Goal: Consume media (video, audio): Consume media (video, audio)

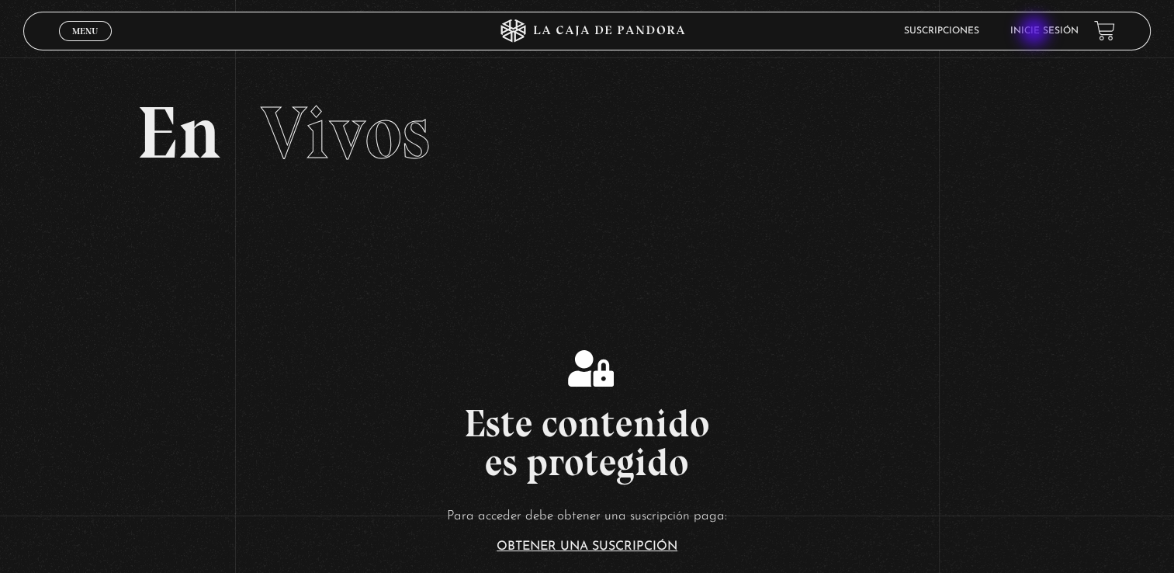
click at [1036, 31] on link "Inicie sesión" at bounding box center [1044, 30] width 68 height 9
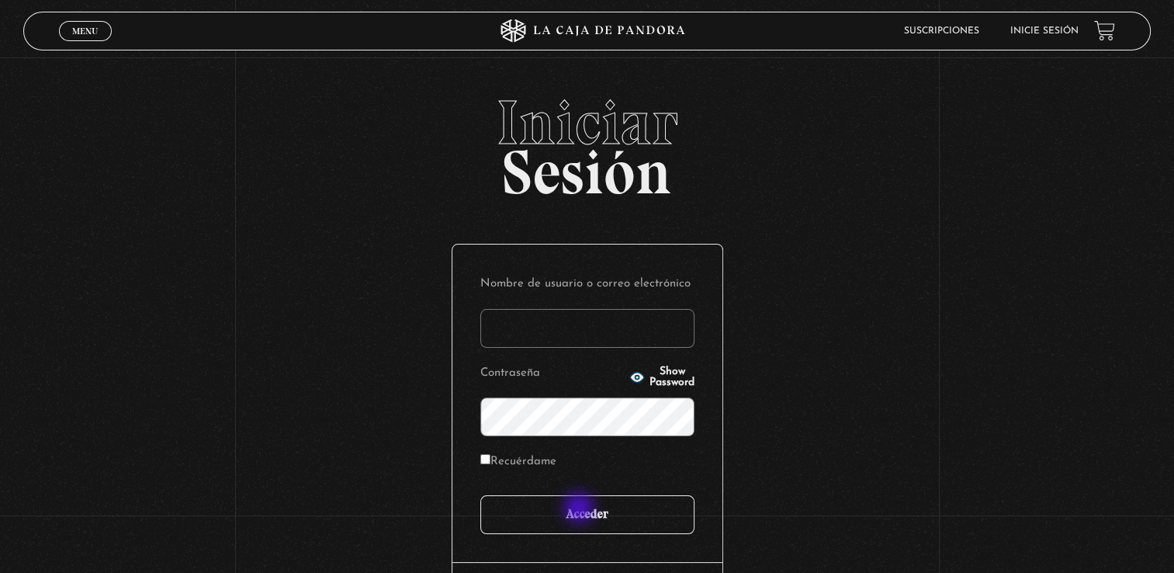
type input "[EMAIL_ADDRESS][DOMAIN_NAME]"
click at [581, 508] on input "Acceder" at bounding box center [587, 514] width 214 height 39
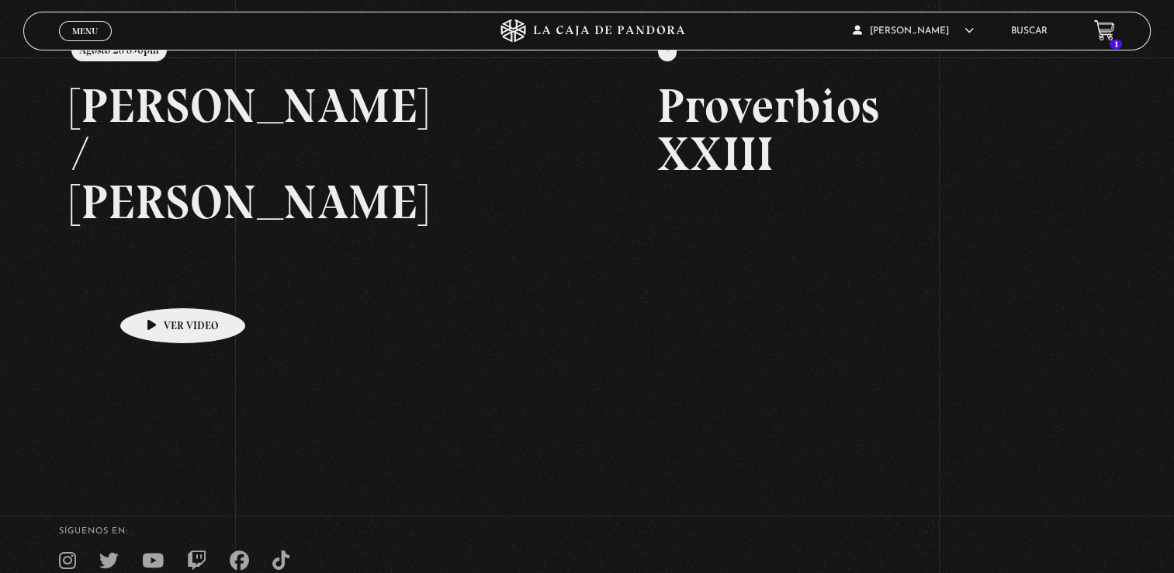
scroll to position [155, 0]
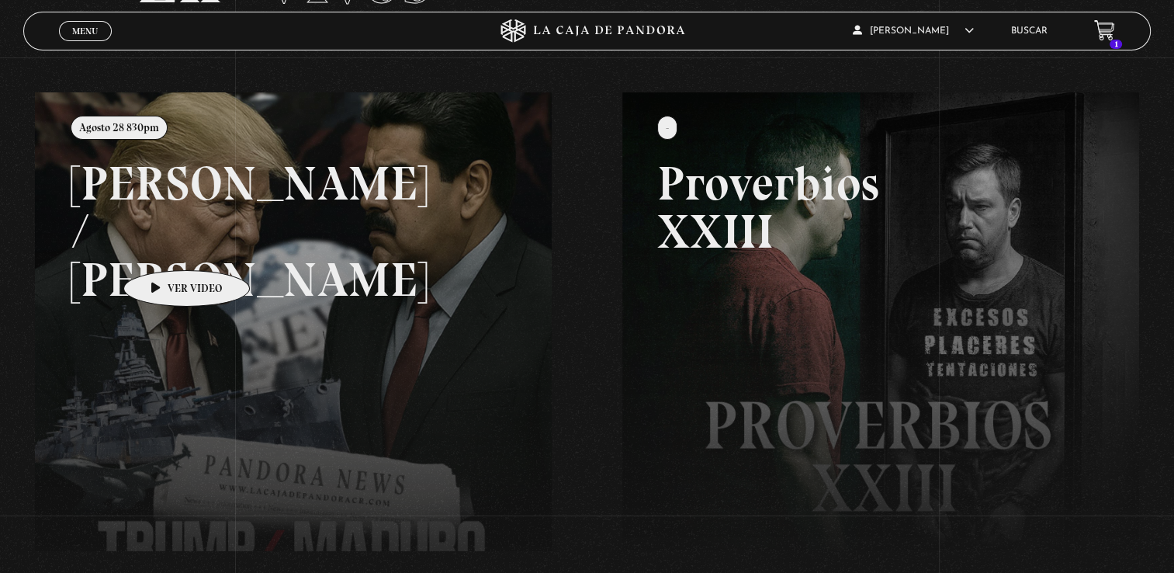
click at [162, 247] on link at bounding box center [622, 378] width 1174 height 573
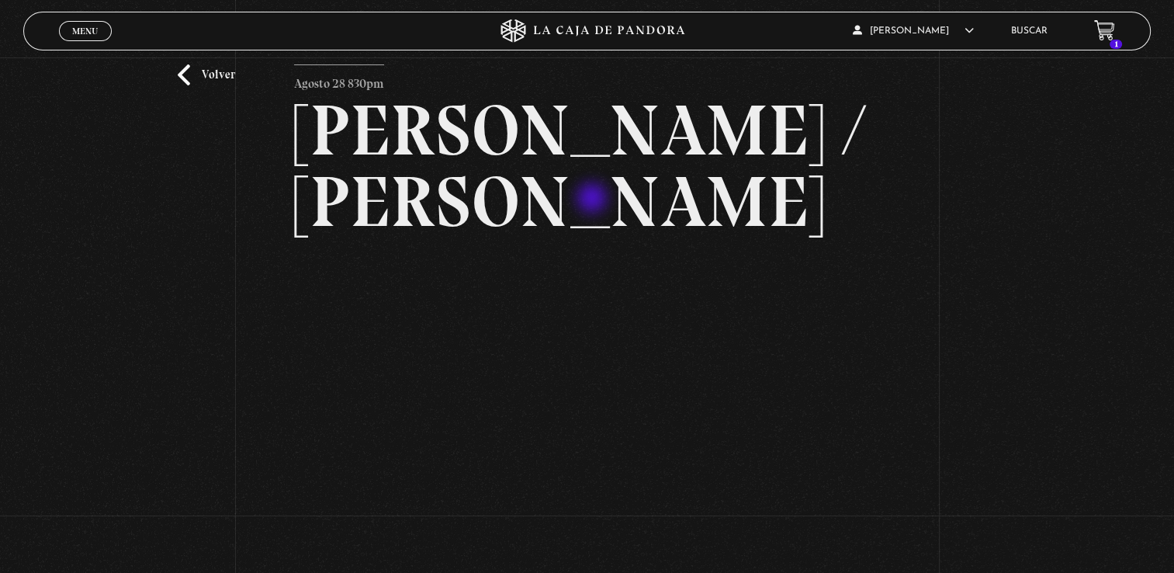
scroll to position [78, 0]
